Goal: Task Accomplishment & Management: Understand process/instructions

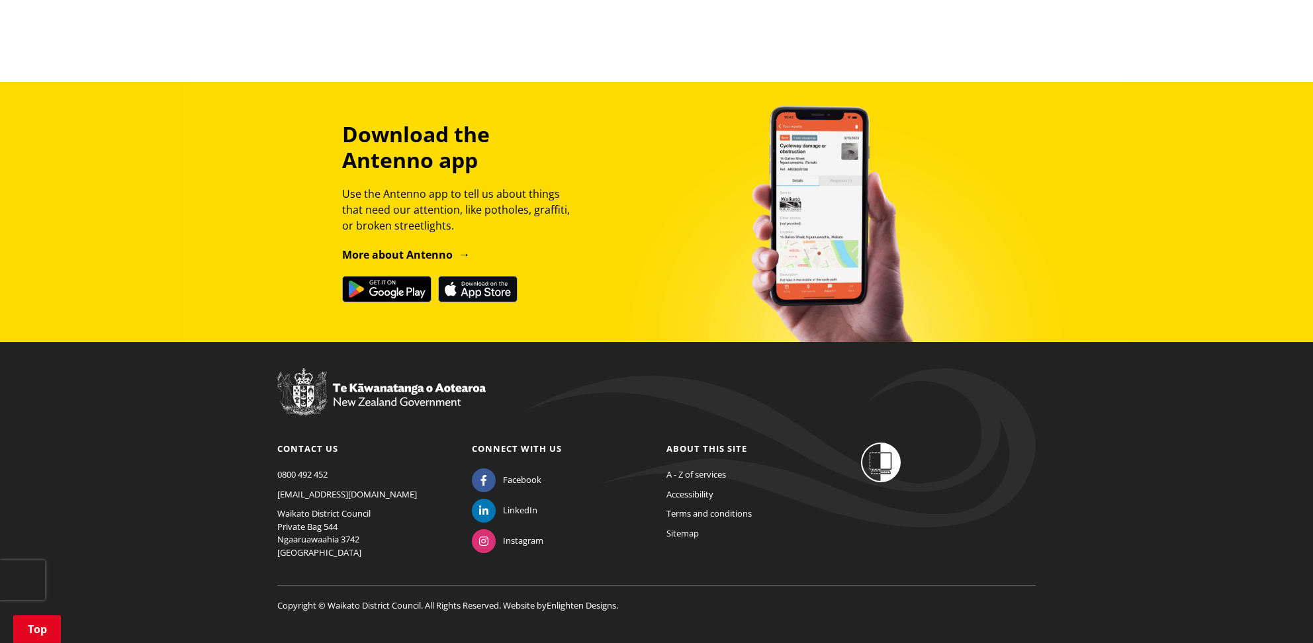
scroll to position [1659, 0]
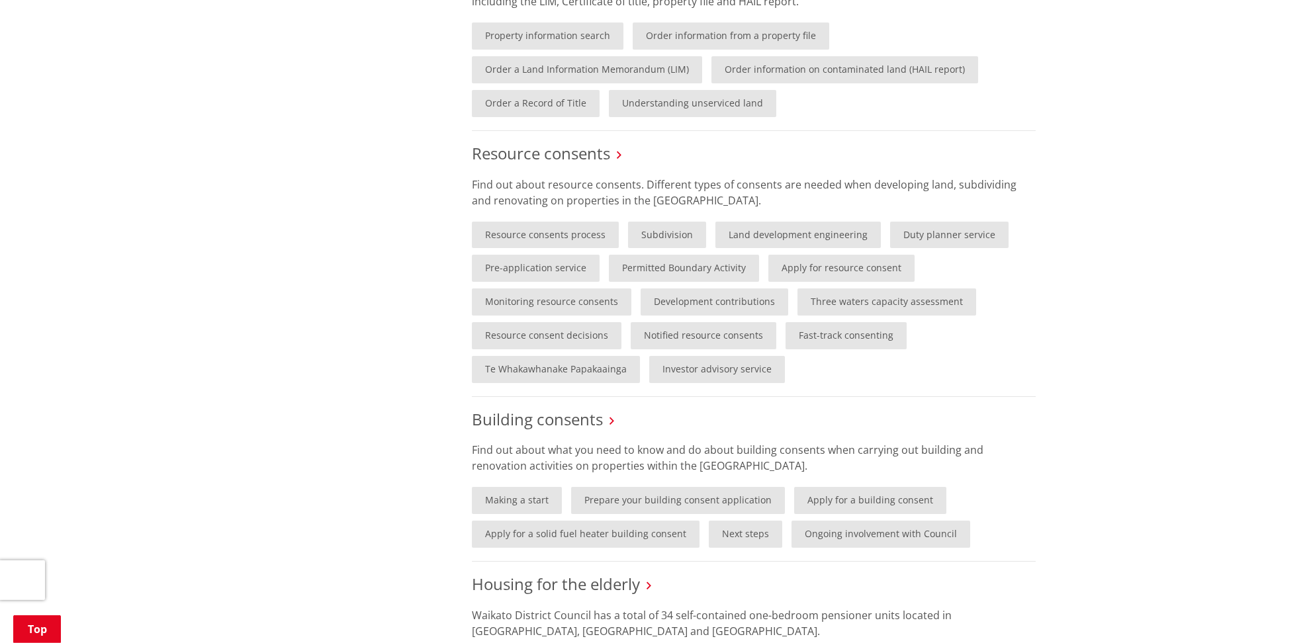
scroll to position [698, 0]
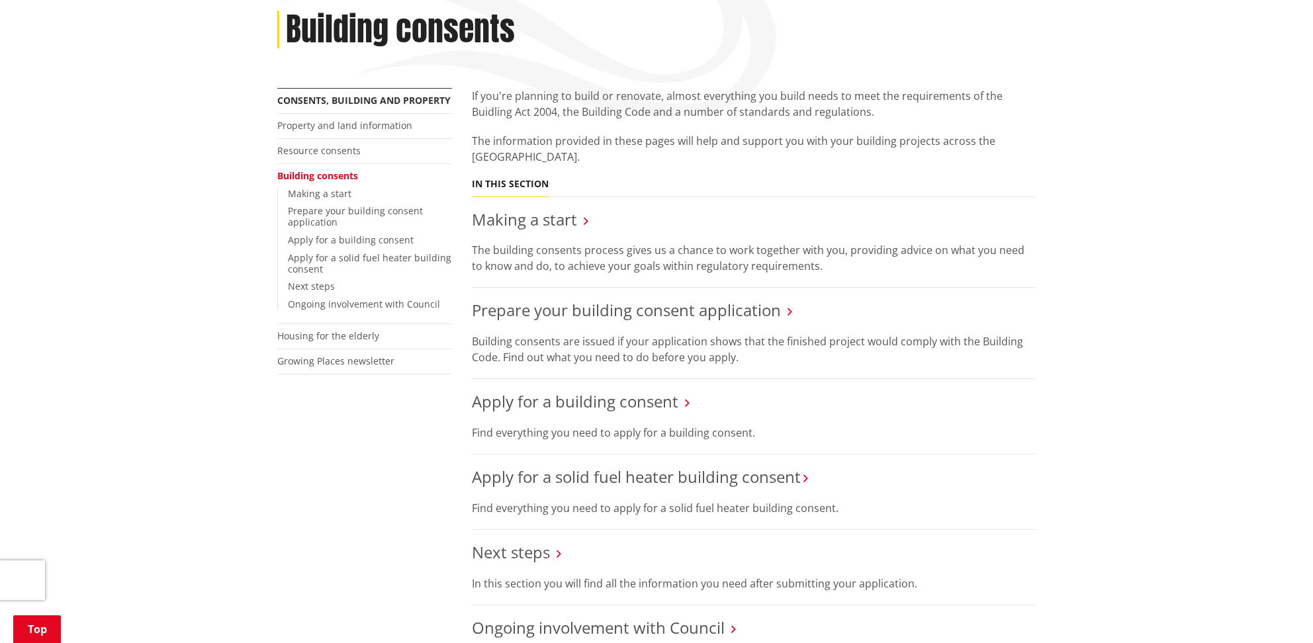
scroll to position [209, 0]
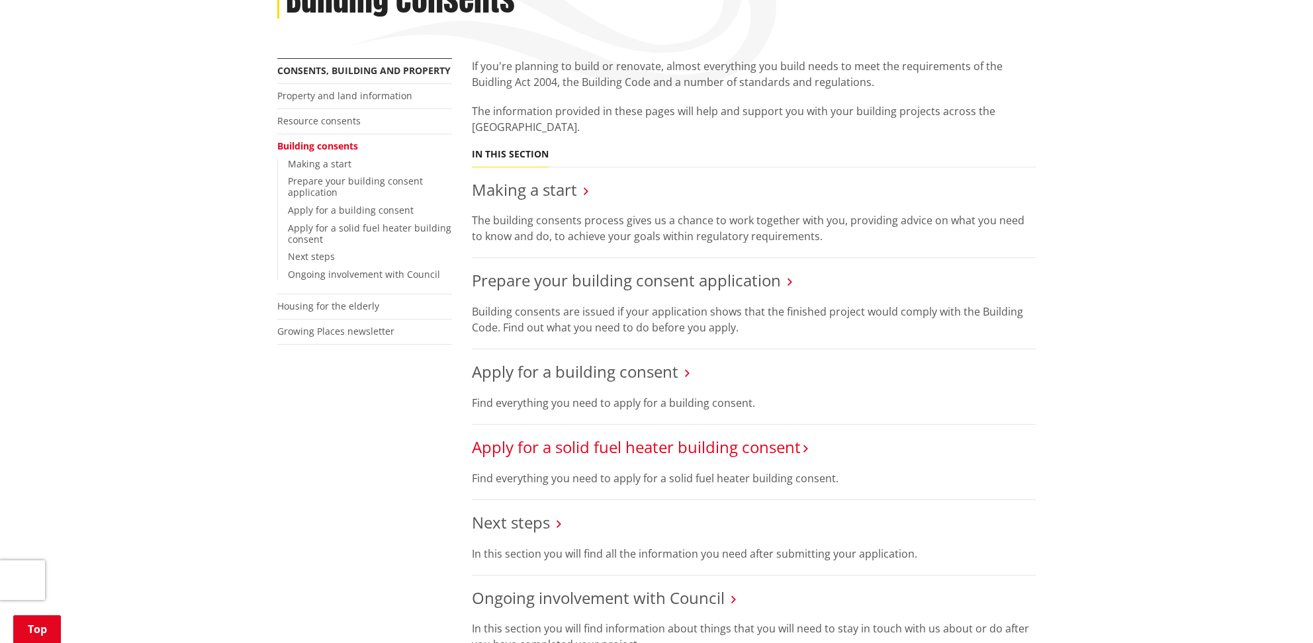
click at [735, 454] on link "Apply for a solid fuel heater building consent​" at bounding box center [636, 447] width 329 height 22
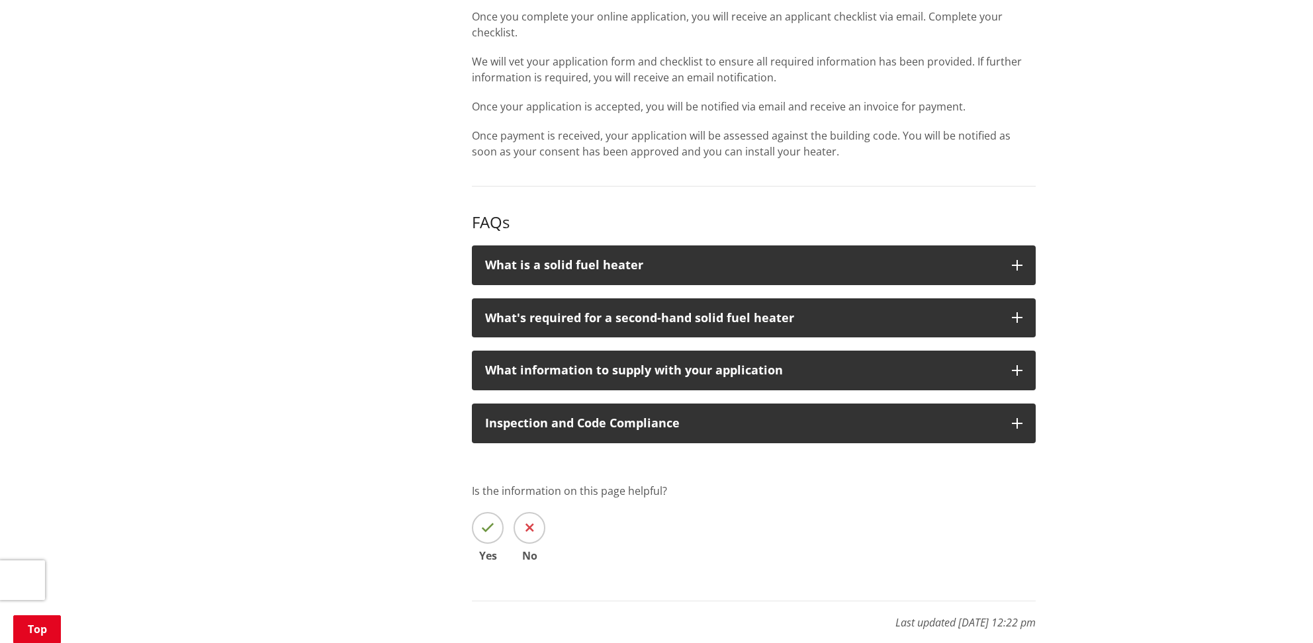
scroll to position [698, 0]
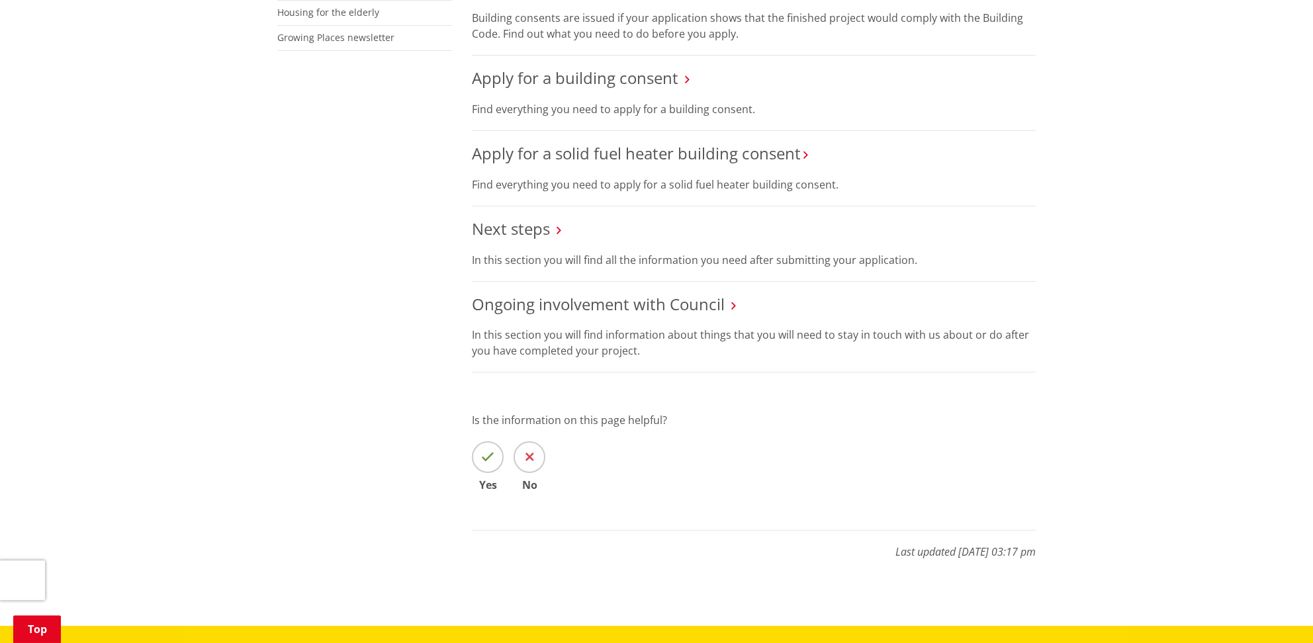
scroll to position [628, 0]
